Goal: Information Seeking & Learning: Learn about a topic

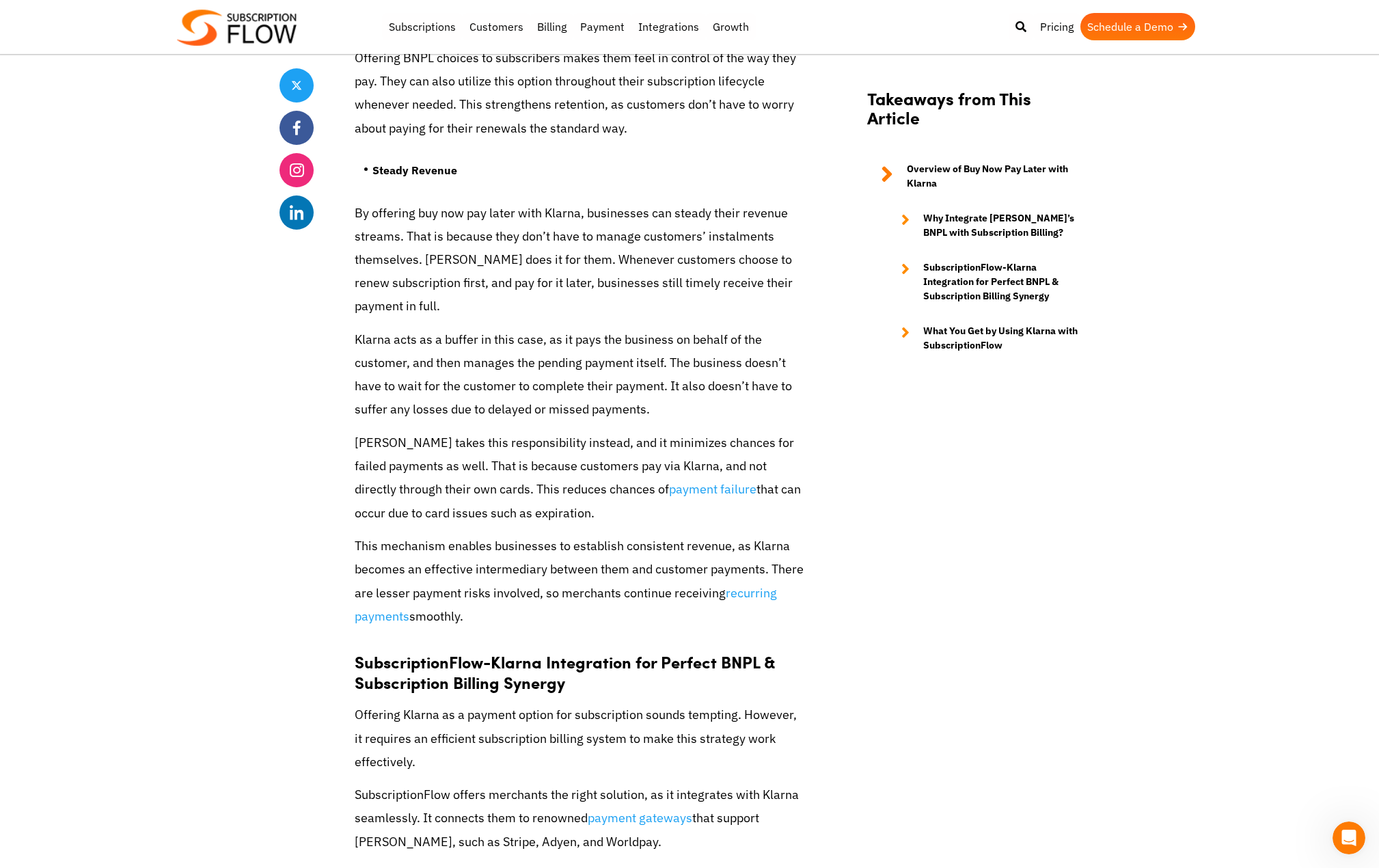
scroll to position [3143, 0]
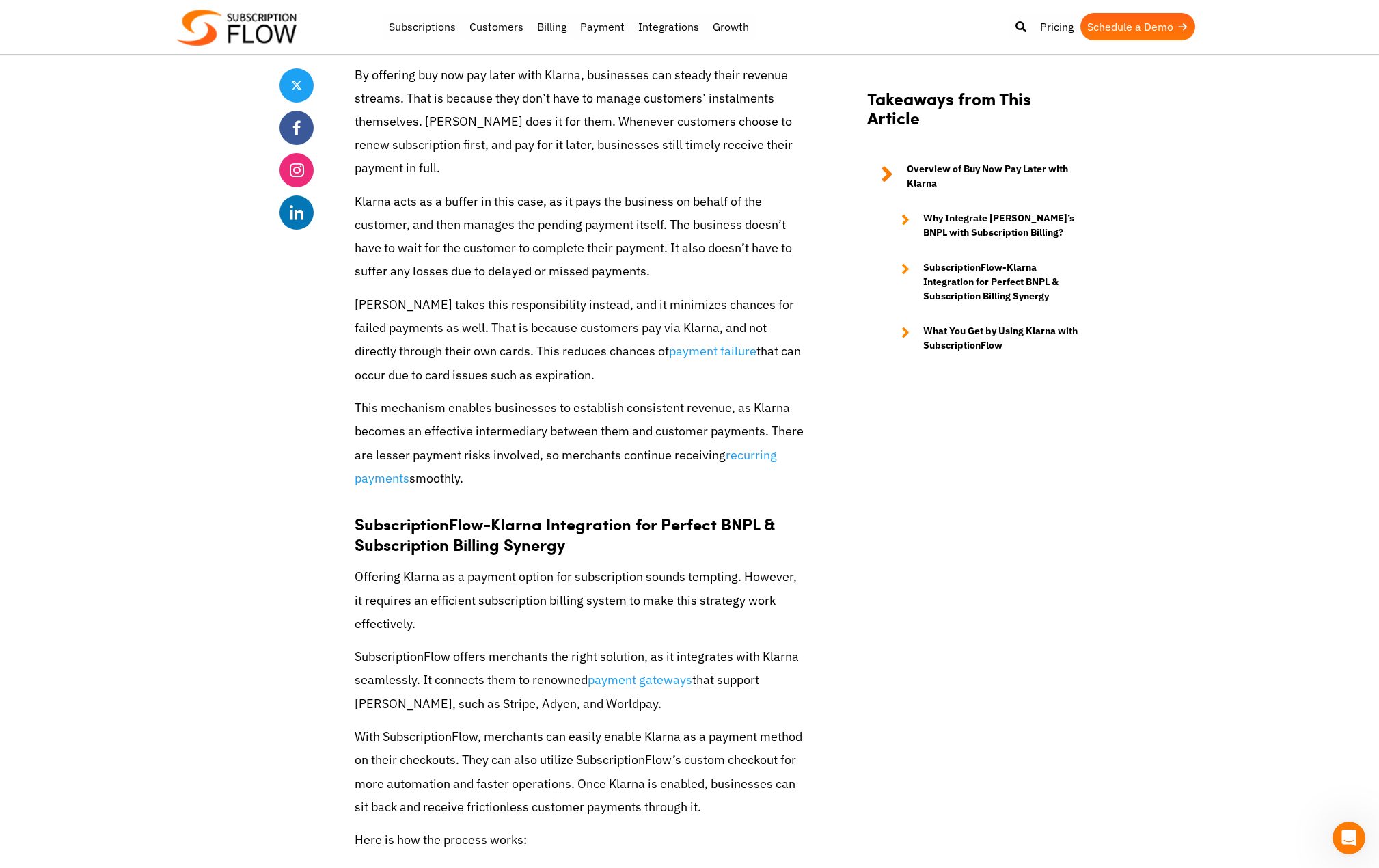
drag, startPoint x: 568, startPoint y: 635, endPoint x: 424, endPoint y: 631, distance: 144.1
click at [424, 645] on p "SubscriptionFlow offers merchants the right solution, as it integrates with Kla…" at bounding box center [580, 680] width 451 height 70
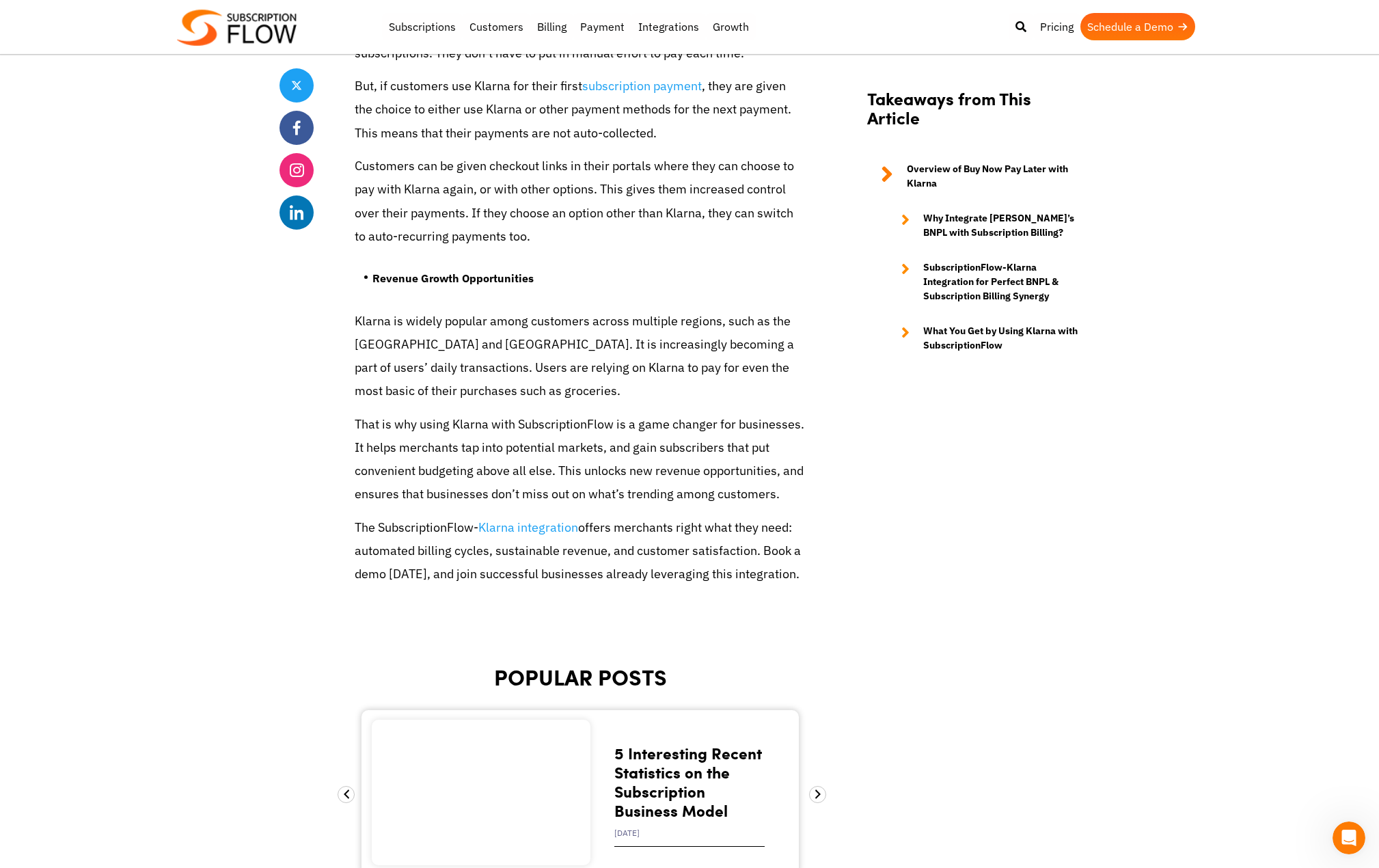
scroll to position [5056, 0]
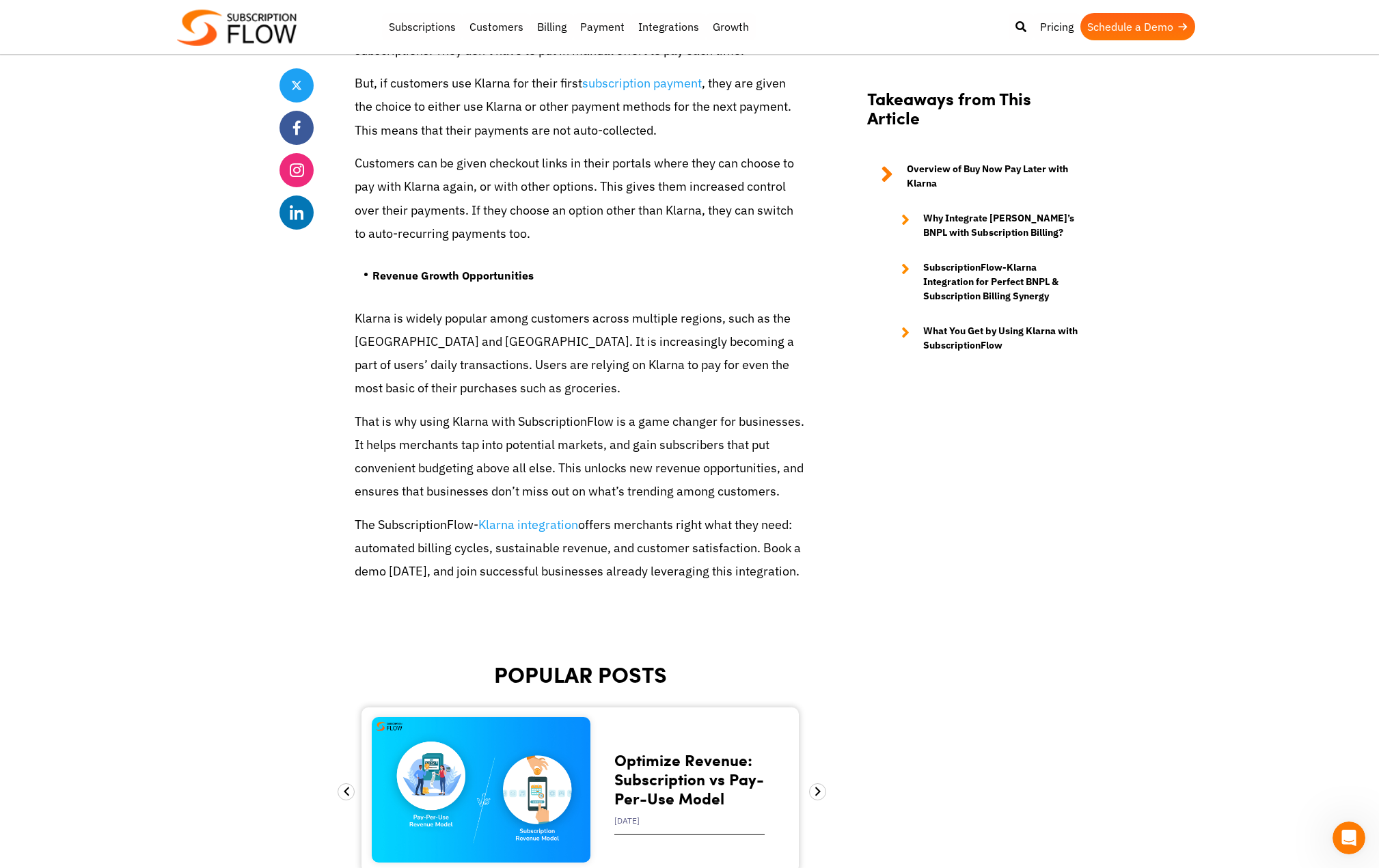
click at [274, 30] on img at bounding box center [237, 27] width 120 height 36
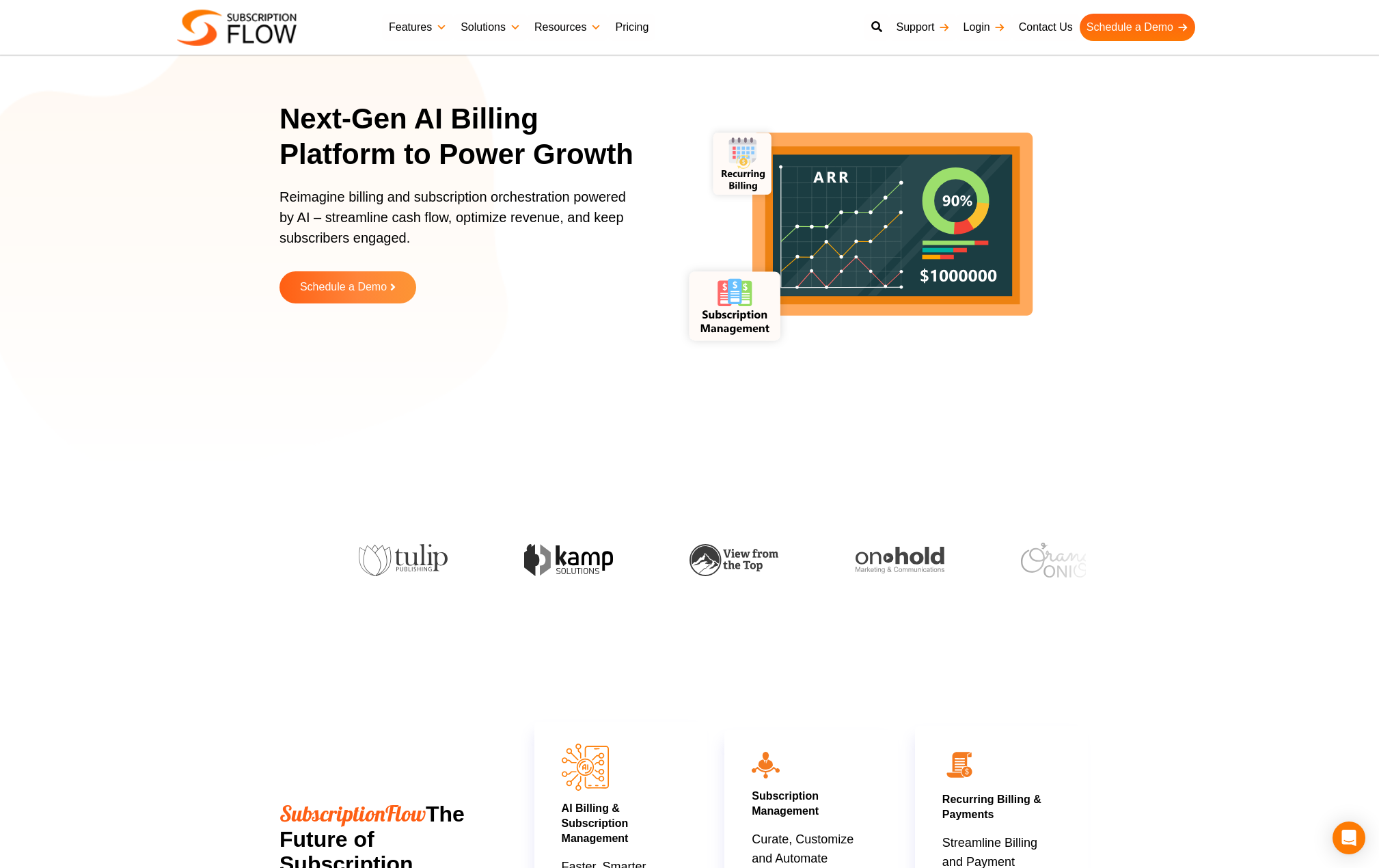
scroll to position [69, 0]
